Goal: Transaction & Acquisition: Book appointment/travel/reservation

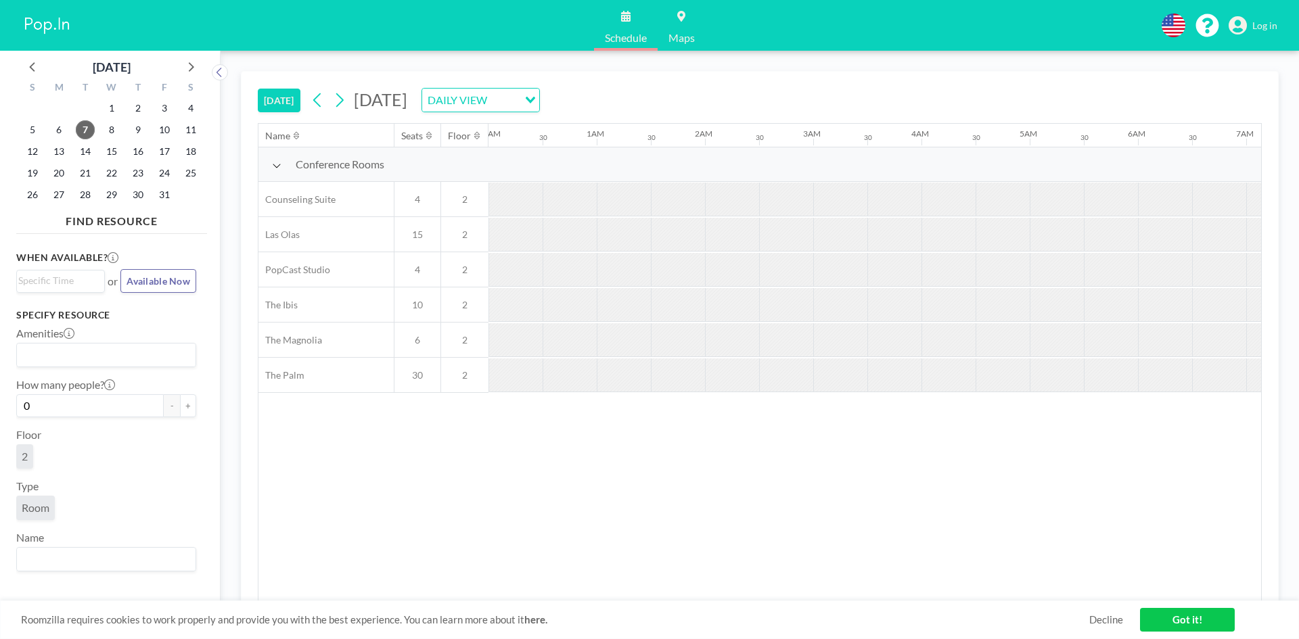
scroll to position [0, 1515]
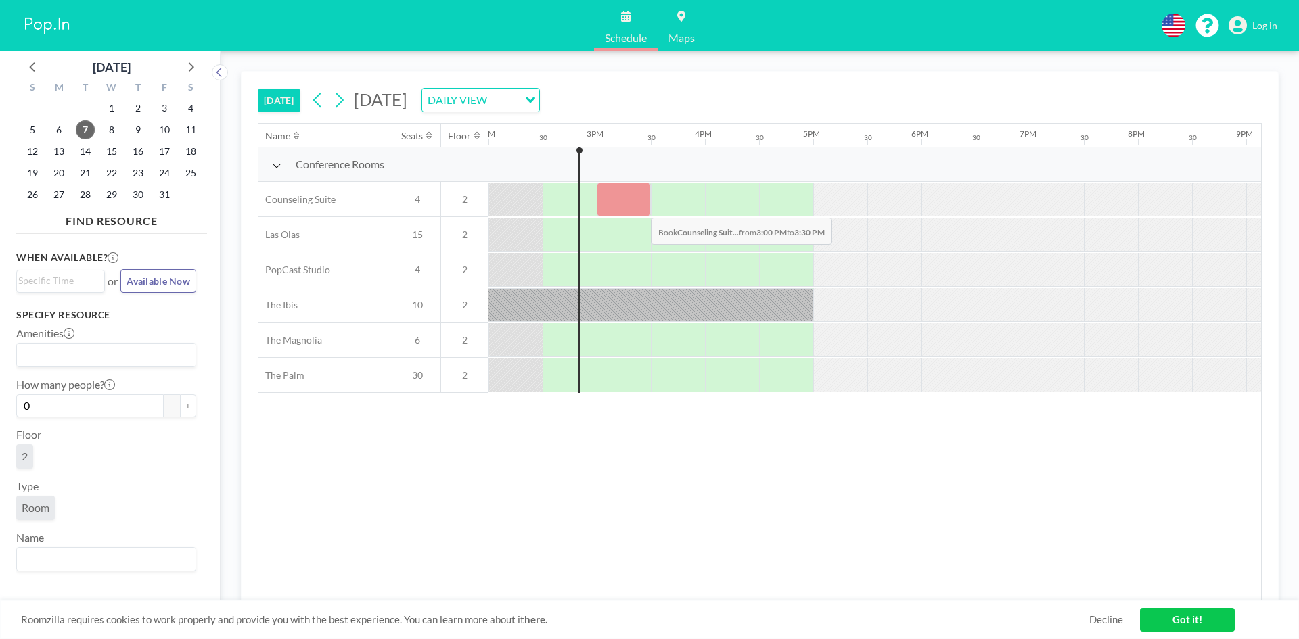
click at [640, 208] on div at bounding box center [624, 200] width 54 height 34
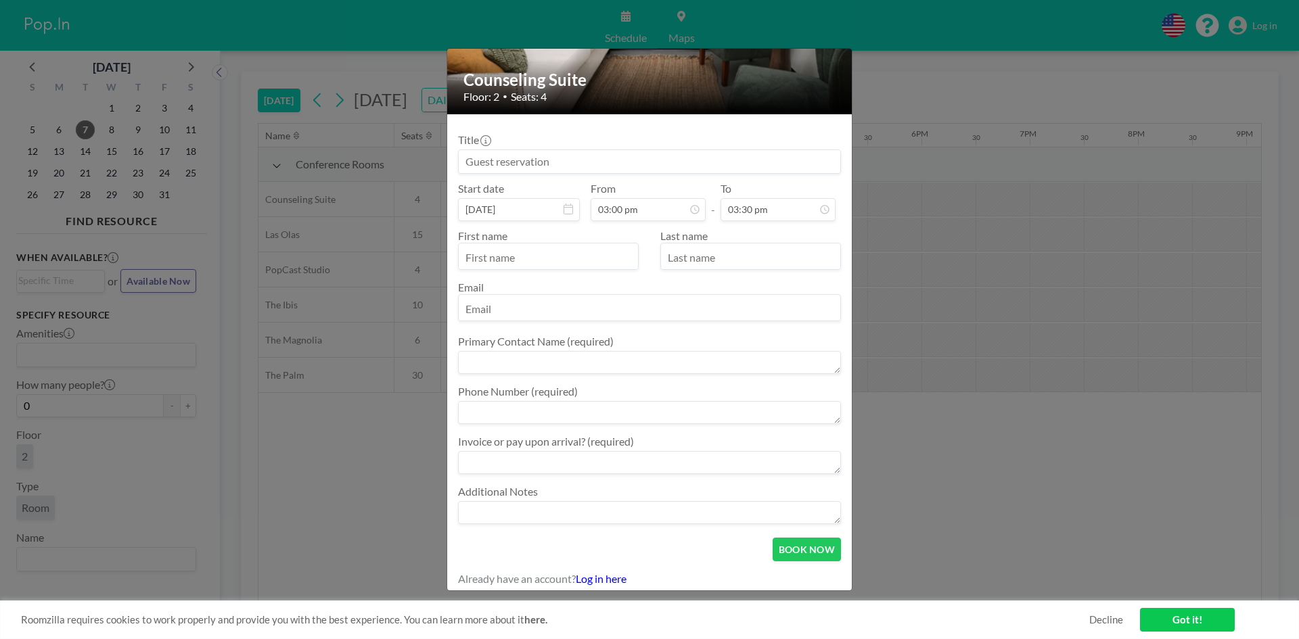
scroll to position [141, 0]
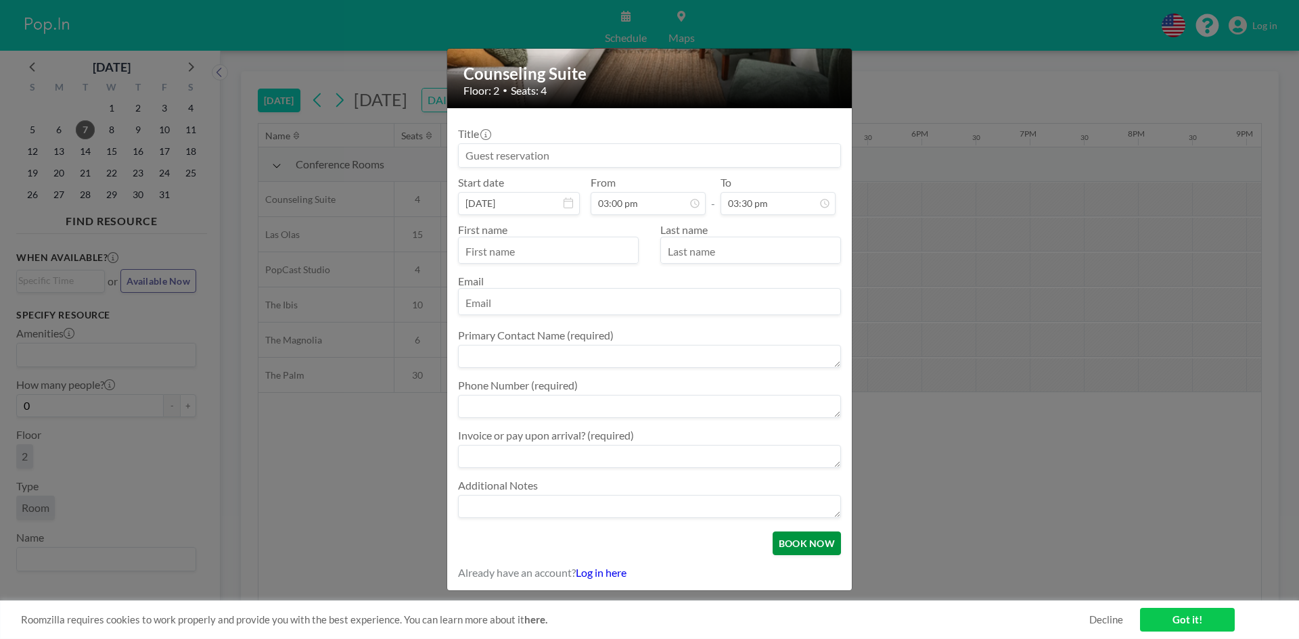
click at [793, 538] on button "BOOK NOW" at bounding box center [806, 544] width 68 height 24
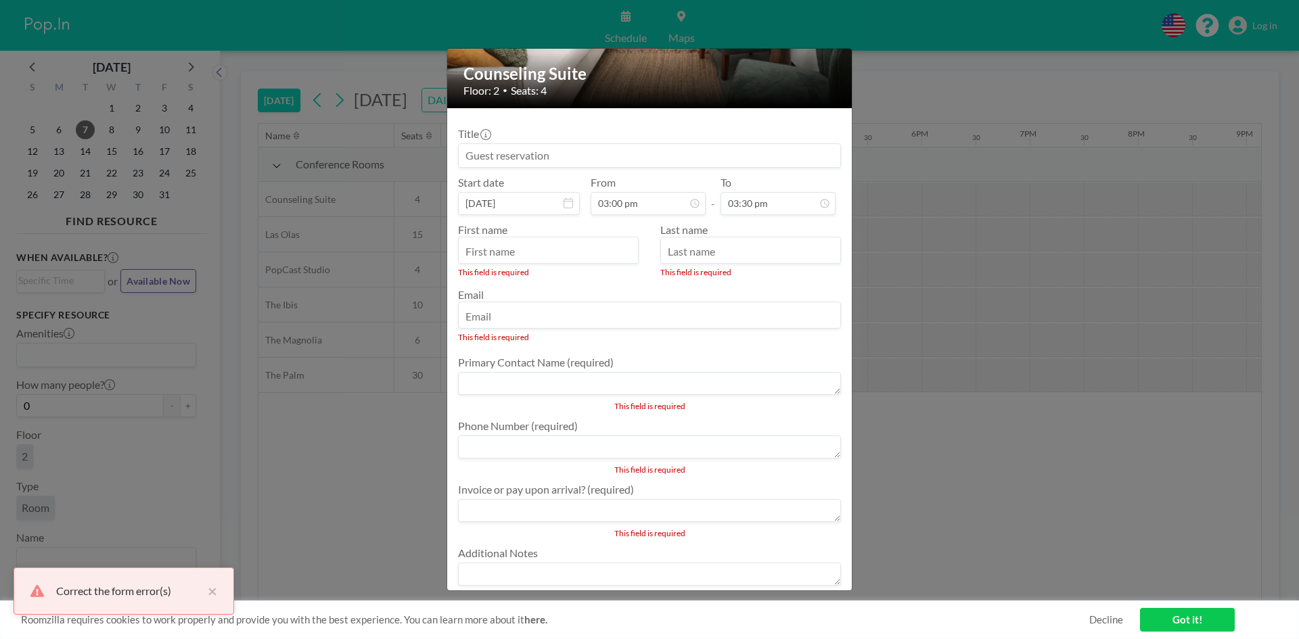
scroll to position [209, 0]
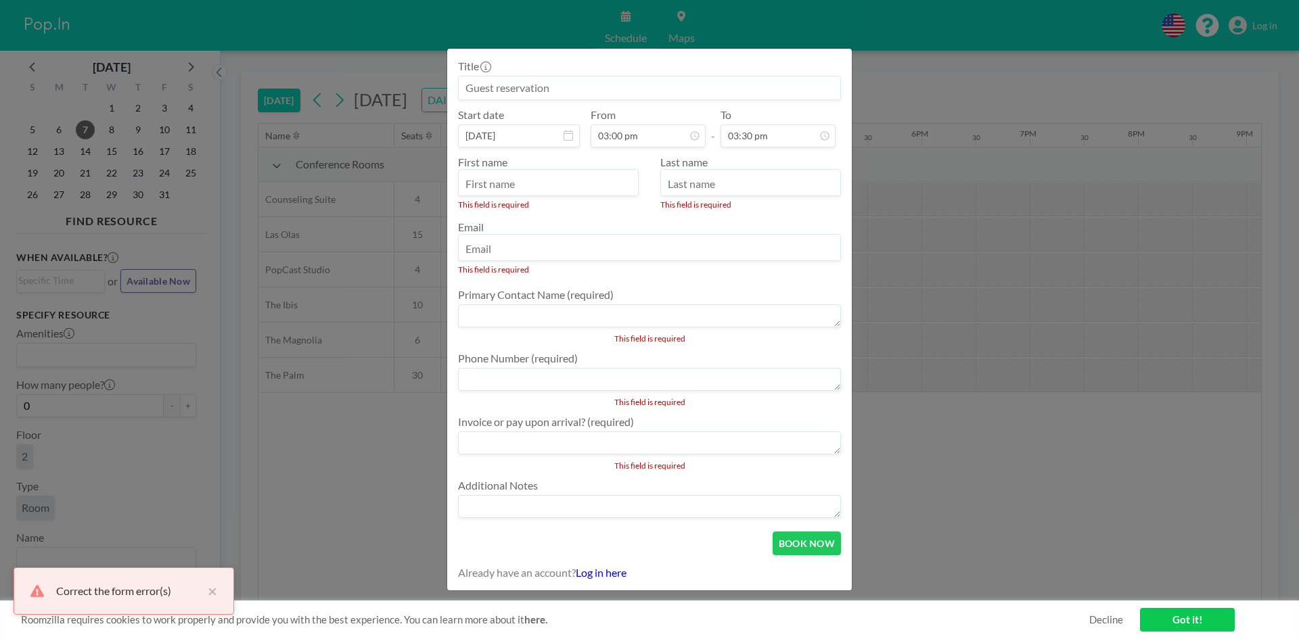
click at [870, 58] on div "Counseling Suite Floor: 2 • Seats: 4 Title Start date [DATE] From 03:00 pm - To…" at bounding box center [649, 319] width 1299 height 639
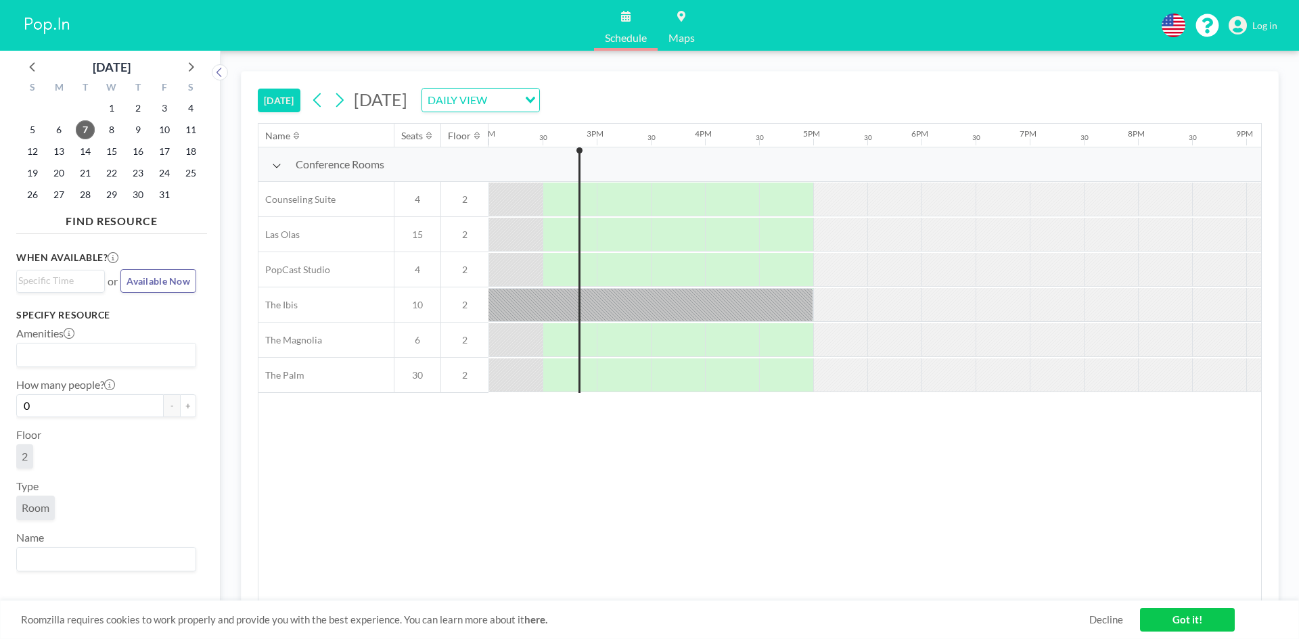
click at [1176, 620] on link "Got it!" at bounding box center [1187, 620] width 95 height 24
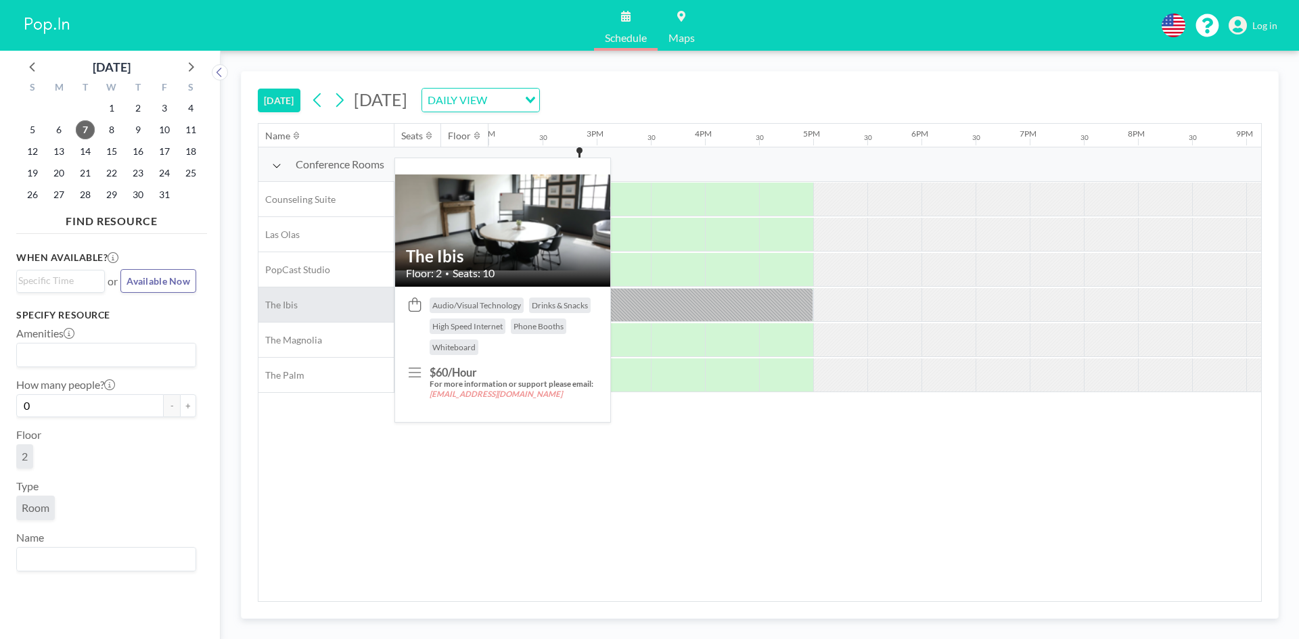
click at [364, 297] on div "The Ibis" at bounding box center [325, 304] width 135 height 34
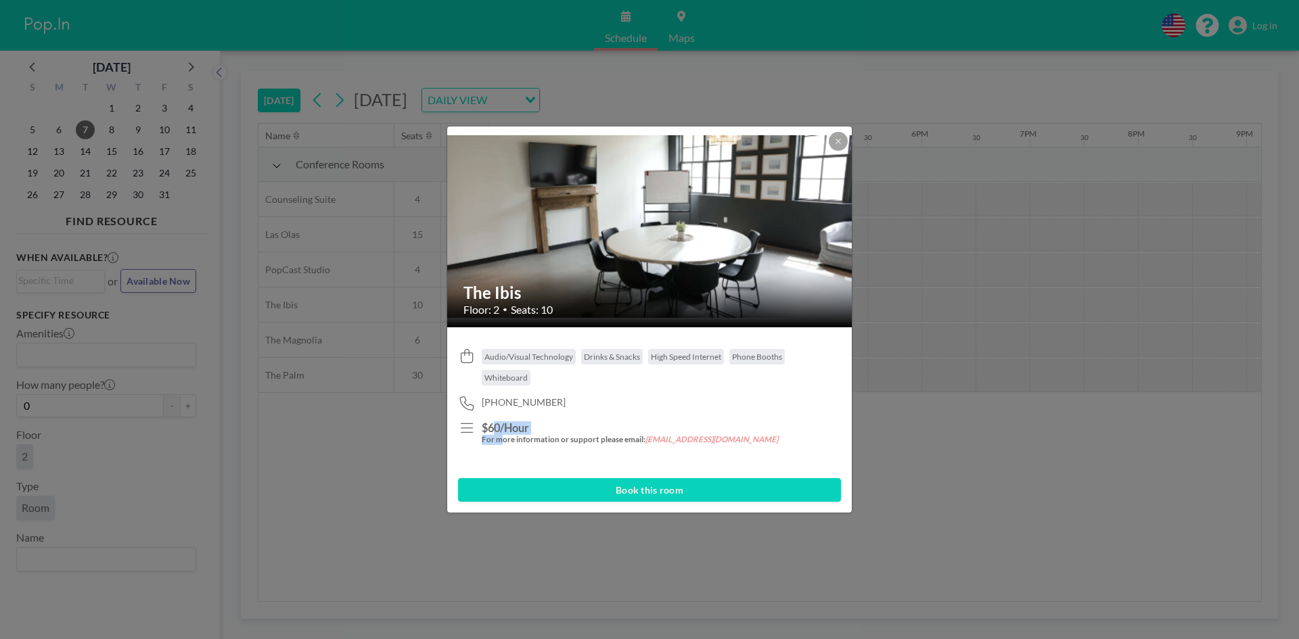
click at [500, 438] on div "$60/Hour For more information or support please email: [EMAIL_ADDRESS][DOMAIN_N…" at bounding box center [631, 439] width 298 height 36
click at [496, 429] on h3 "$60/Hour" at bounding box center [631, 428] width 298 height 14
drag, startPoint x: 486, startPoint y: 357, endPoint x: 569, endPoint y: 360, distance: 83.2
click at [569, 360] on span "Audio/Visual Technology" at bounding box center [528, 357] width 89 height 10
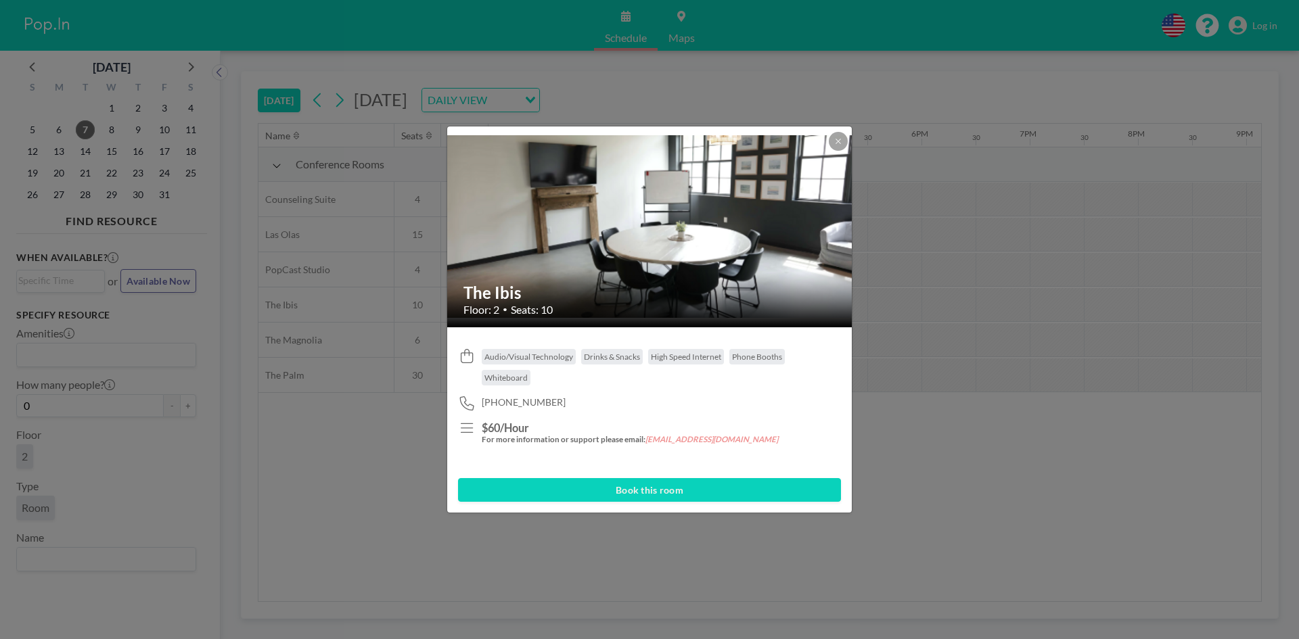
click at [388, 6] on div "The Ibis Floor: 2 • Seats: 10 Audio/Visual Technology Drinks & Snacks High Spee…" at bounding box center [649, 319] width 1299 height 639
